Goal: Find specific page/section: Find specific page/section

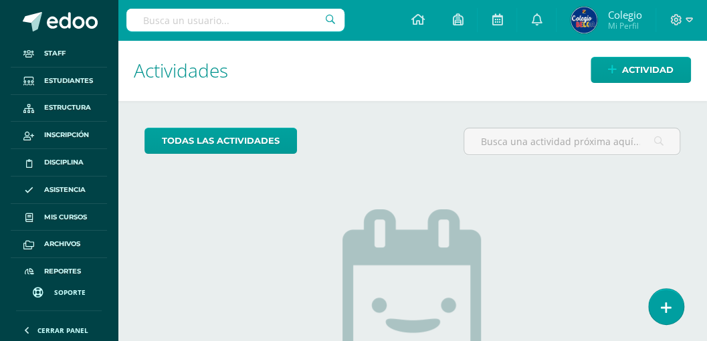
click at [270, 16] on input "text" at bounding box center [235, 20] width 218 height 23
type input "almira romero"
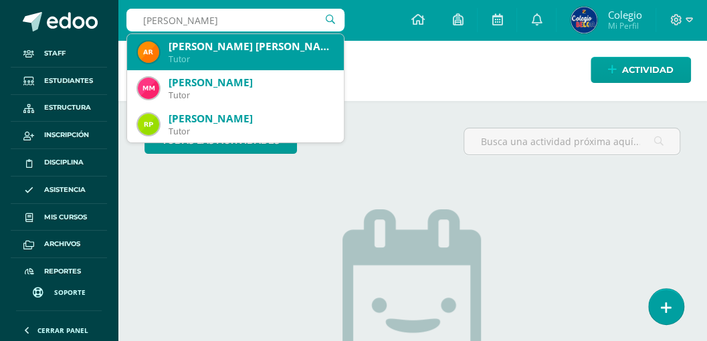
click at [213, 54] on div "Tutor" at bounding box center [251, 59] width 165 height 11
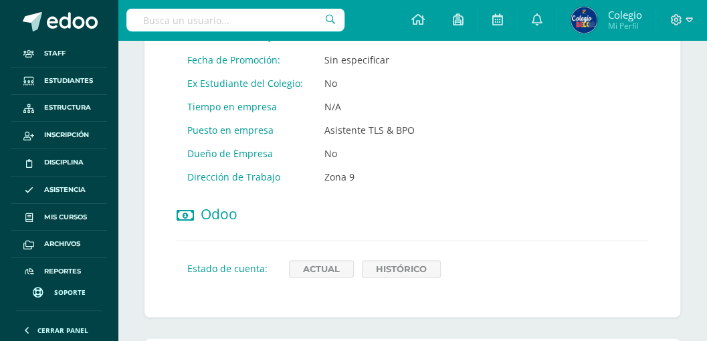
scroll to position [758, 0]
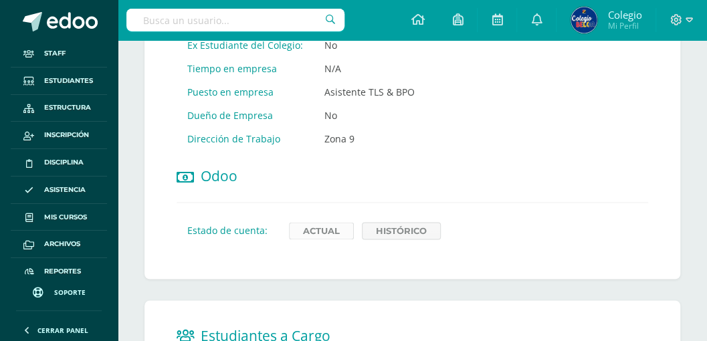
click at [325, 225] on link "Actual" at bounding box center [321, 230] width 65 height 17
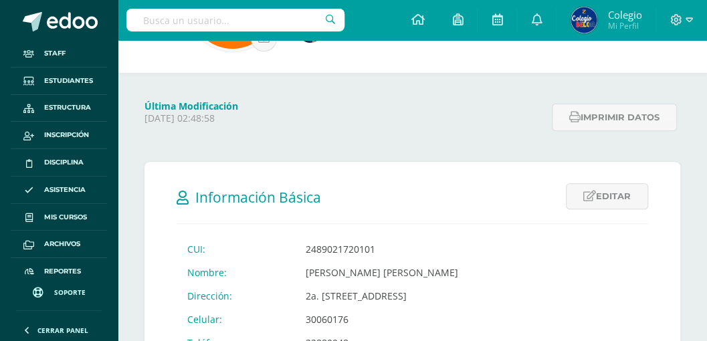
scroll to position [89, 0]
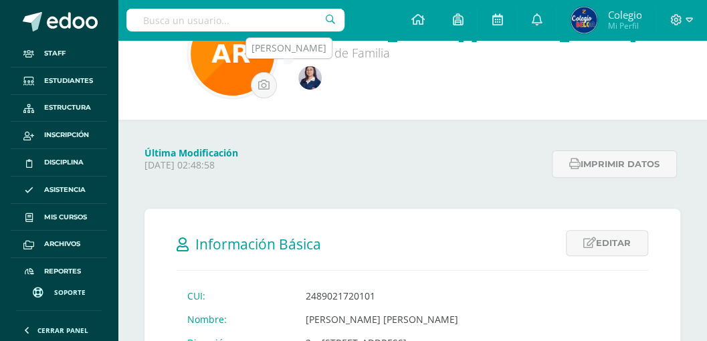
click at [310, 78] on img at bounding box center [309, 77] width 23 height 23
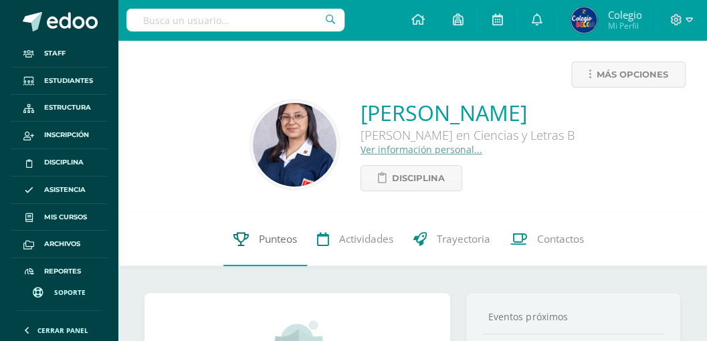
click at [271, 242] on span "Punteos" at bounding box center [278, 239] width 38 height 14
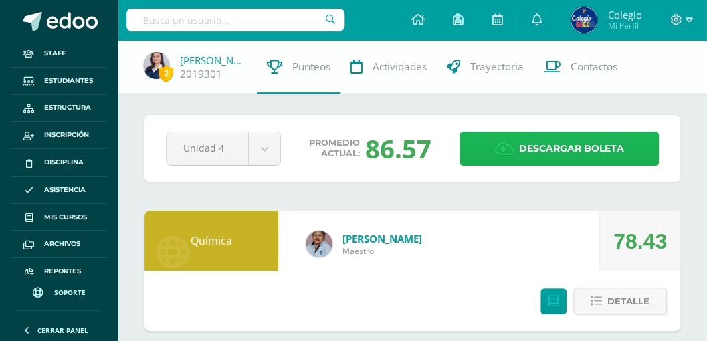
click at [544, 151] on span "Descargar boleta" at bounding box center [571, 149] width 105 height 33
